Goal: Task Accomplishment & Management: Manage account settings

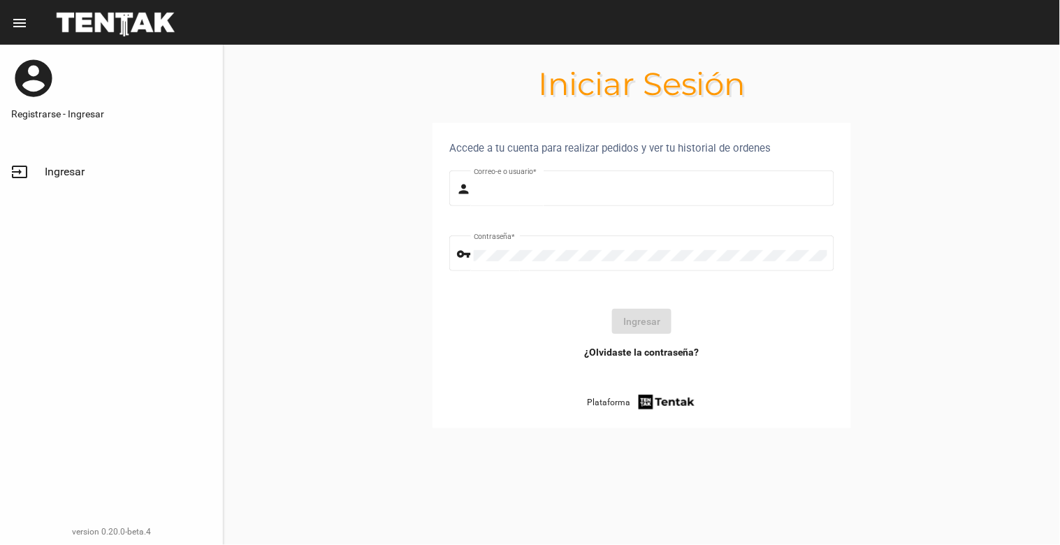
type input "[EMAIL_ADDRESS][DOMAIN_NAME]"
click at [552, 428] on section "Accede a tu cuenta para realizar pedidos y ver tu historial de ordenes person […" at bounding box center [642, 292] width 836 height 339
click at [655, 324] on button "Ingresar" at bounding box center [641, 321] width 59 height 25
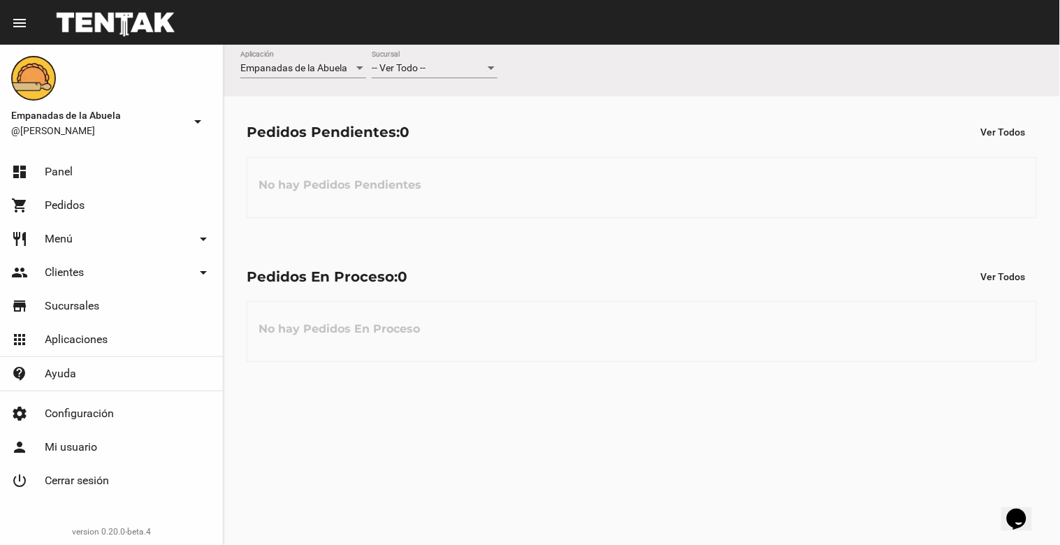
click at [402, 72] on span "-- Ver Todo --" at bounding box center [399, 67] width 54 height 11
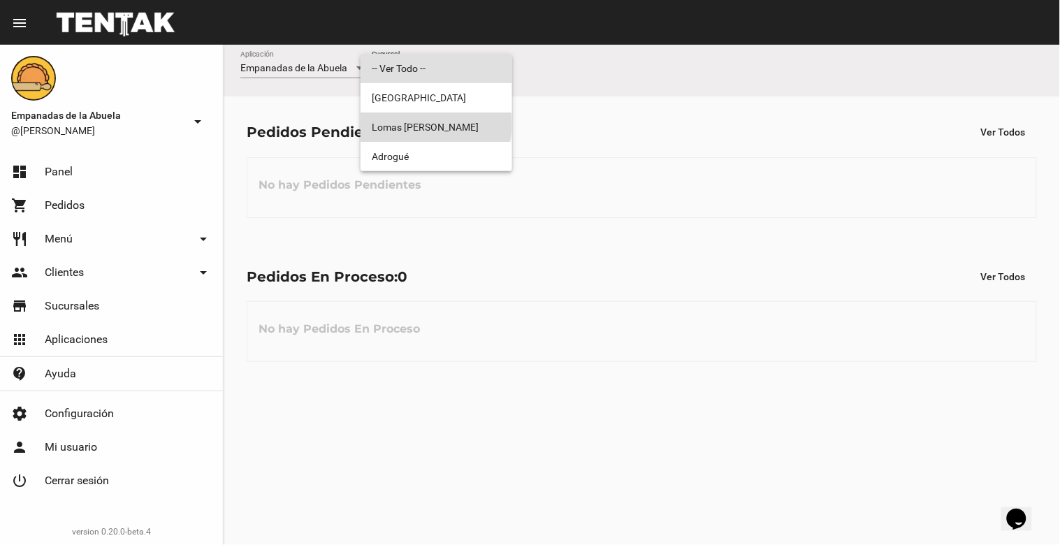
click at [435, 124] on span "Lomas [PERSON_NAME]" at bounding box center [436, 126] width 129 height 29
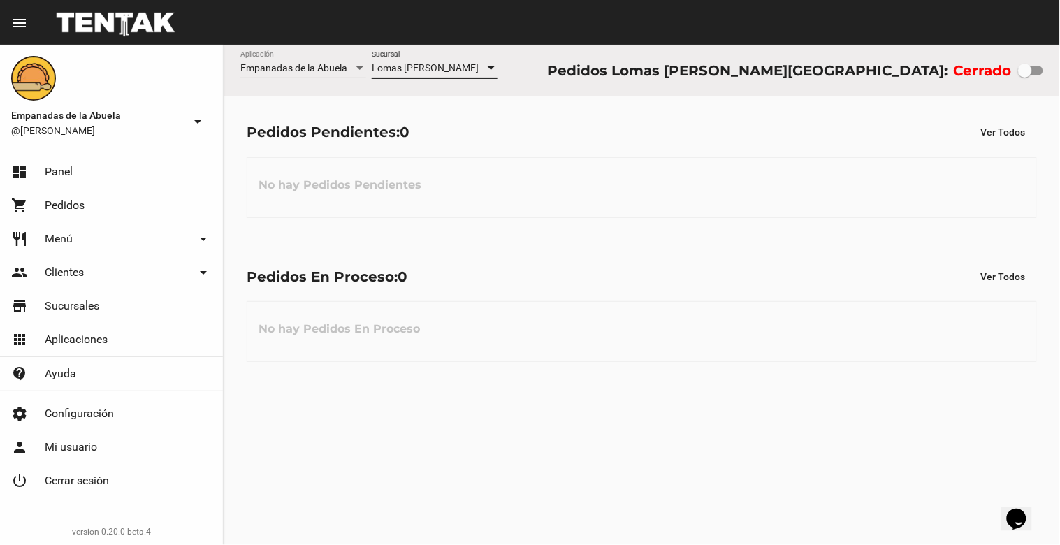
click at [1037, 72] on div at bounding box center [1030, 71] width 25 height 10
click at [1025, 75] on input "checkbox" at bounding box center [1024, 75] width 1 height 1
checkbox input "true"
